Goal: Task Accomplishment & Management: Complete application form

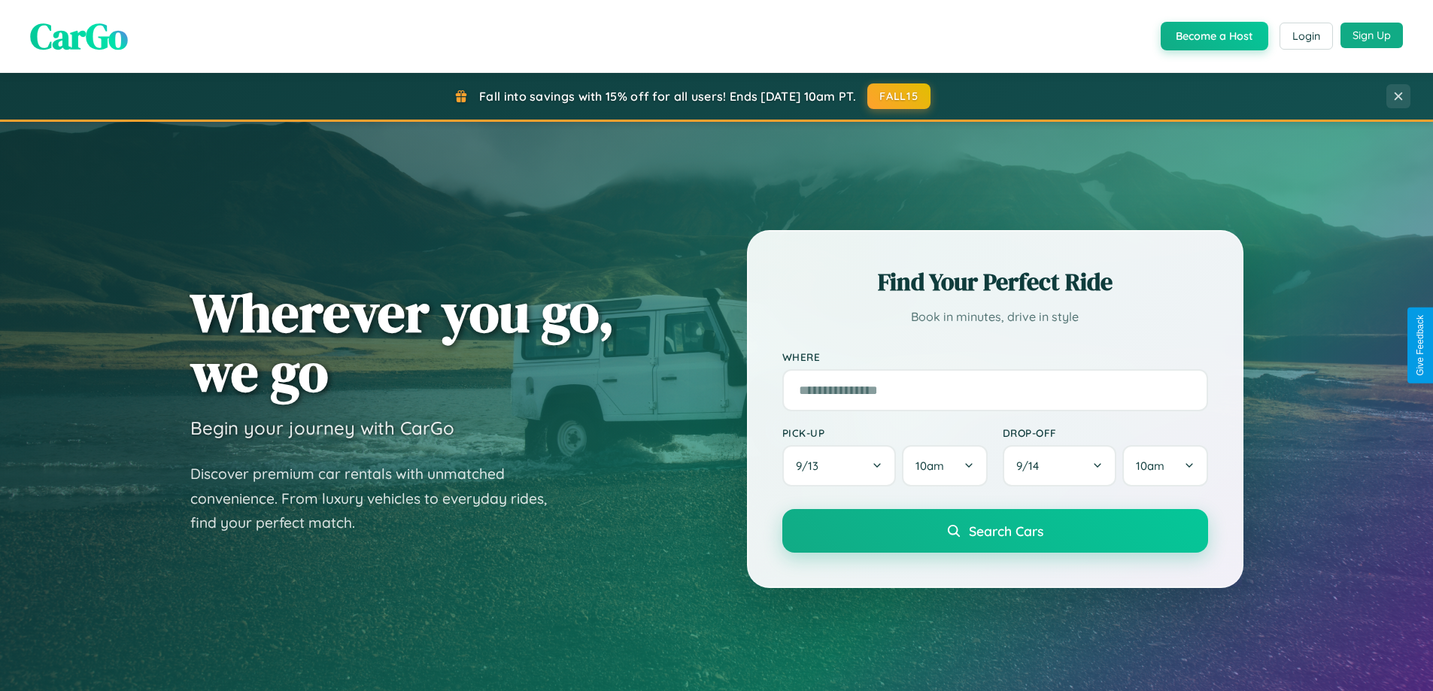
click at [1371, 35] on button "Sign Up" at bounding box center [1372, 36] width 62 height 26
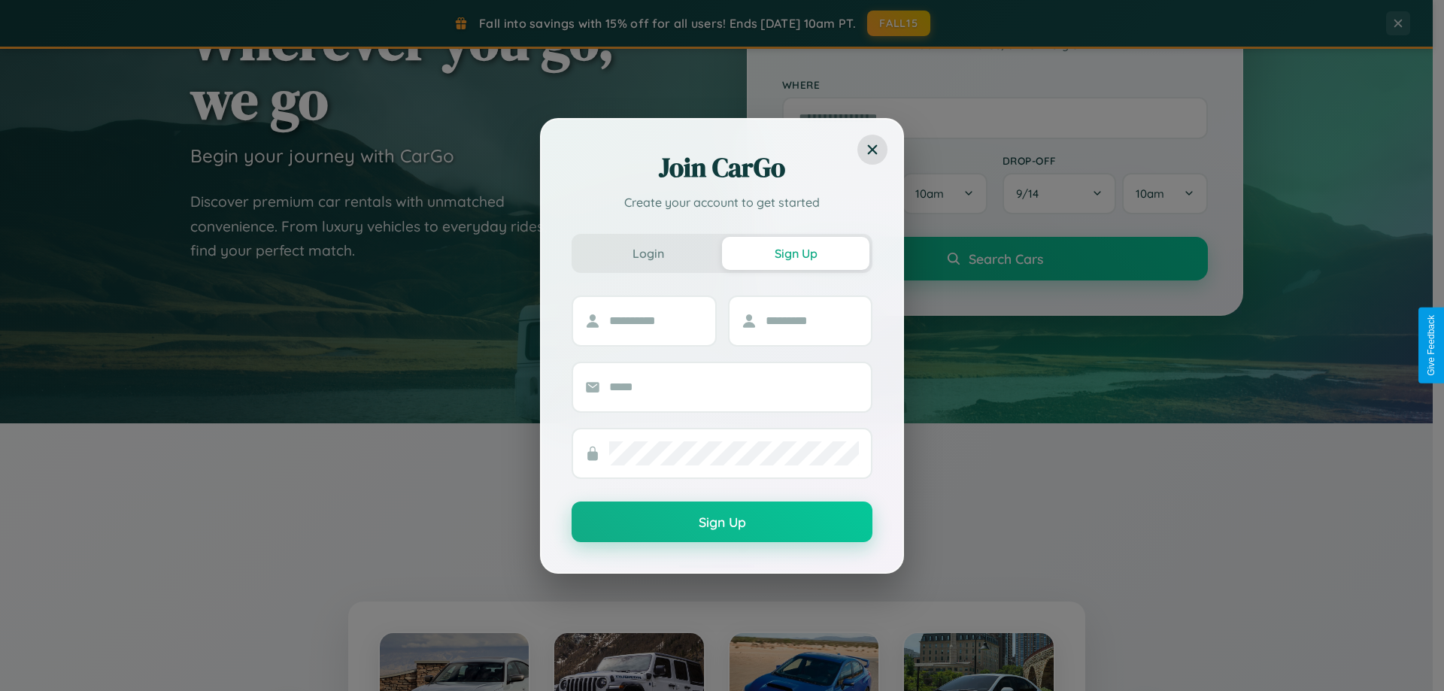
scroll to position [2895, 0]
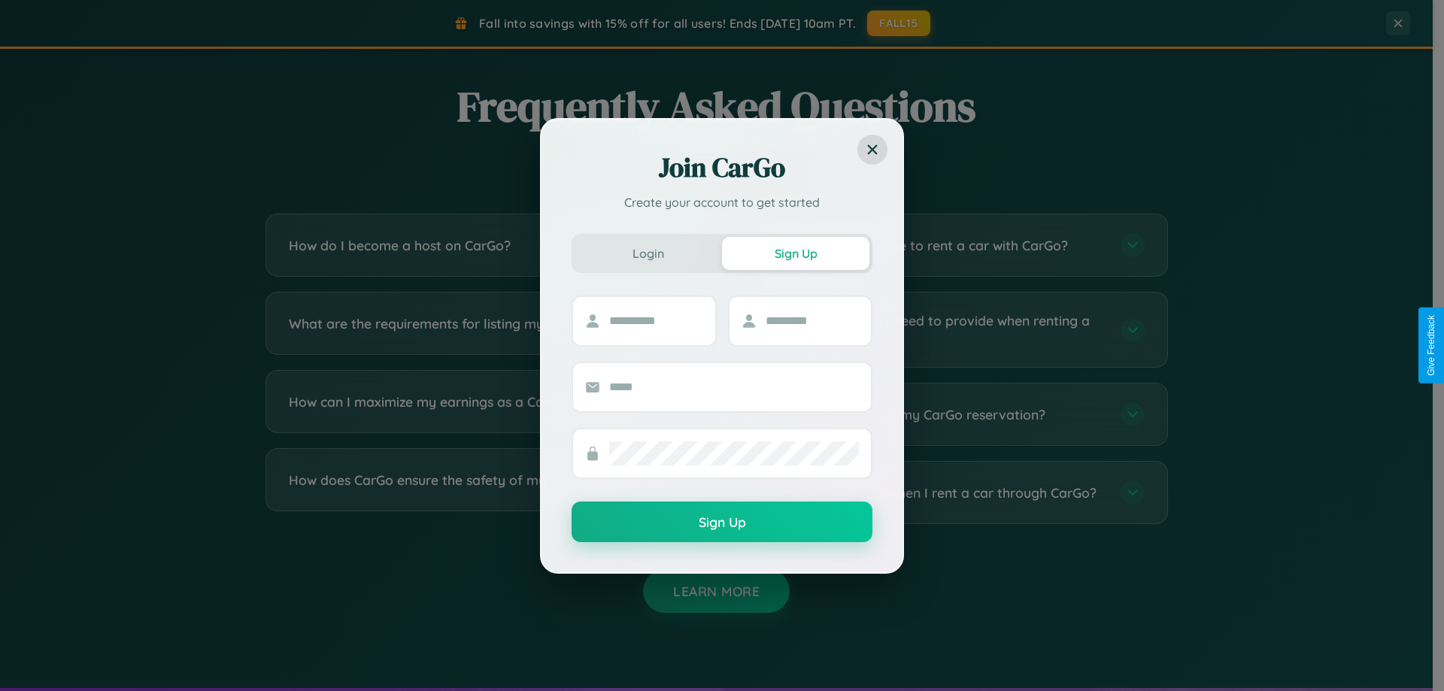
click at [483, 493] on div "Join CarGo Create your account to get started Login Sign Up Sign Up" at bounding box center [722, 345] width 1444 height 691
click at [949, 245] on div "Join CarGo Create your account to get started Login Sign Up Sign Up" at bounding box center [722, 345] width 1444 height 691
click at [483, 245] on div "Join CarGo Create your account to get started Login Sign Up Sign Up" at bounding box center [722, 345] width 1444 height 691
click at [949, 329] on div "Join CarGo Create your account to get started Login Sign Up Sign Up" at bounding box center [722, 345] width 1444 height 691
click at [949, 415] on div "Join CarGo Create your account to get started Login Sign Up Sign Up" at bounding box center [722, 345] width 1444 height 691
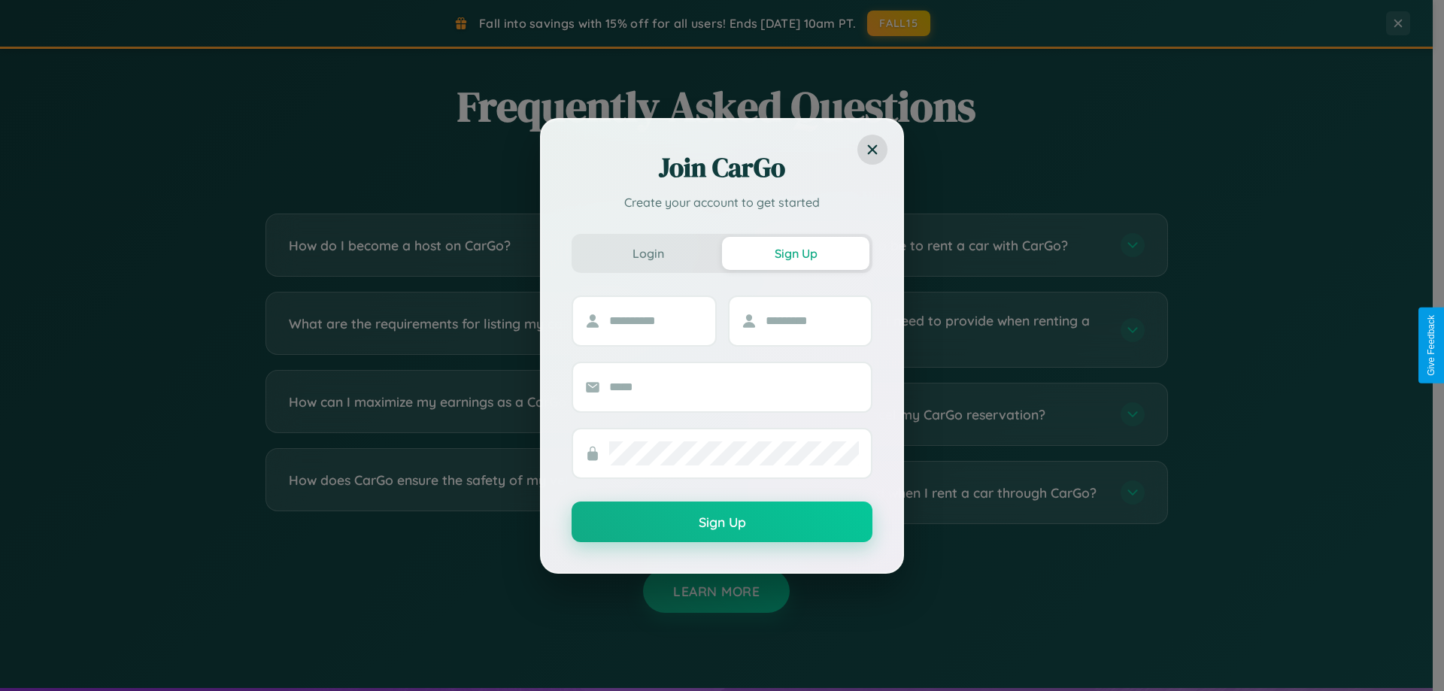
click at [483, 245] on div "Join CarGo Create your account to get started Login Sign Up Sign Up" at bounding box center [722, 345] width 1444 height 691
click at [900, 23] on div "Join CarGo Create your account to get started Login Sign Up Sign Up" at bounding box center [722, 345] width 1444 height 691
